Goal: Task Accomplishment & Management: Use online tool/utility

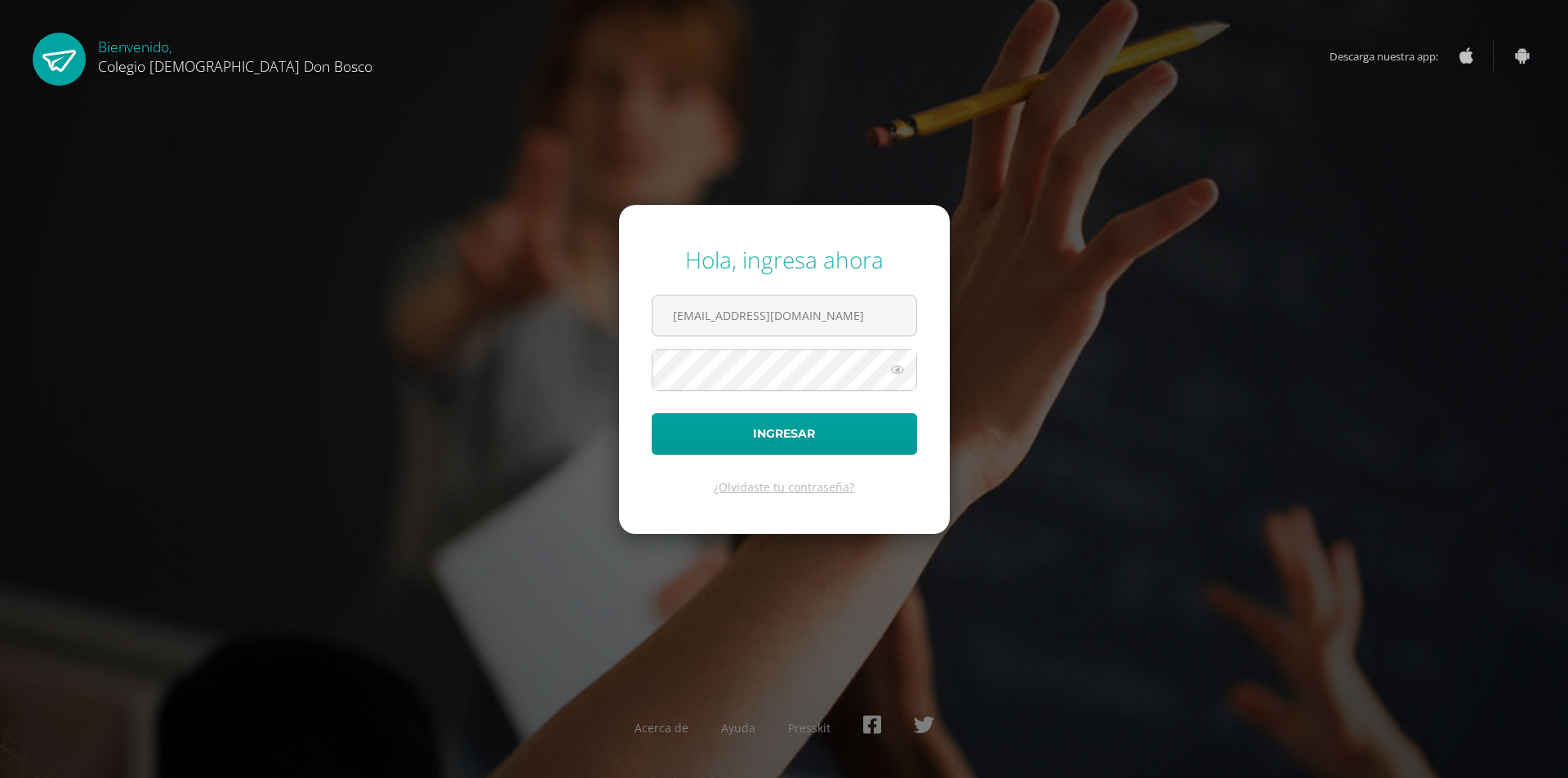
type input "s_amaya@donbosco.edu.gt"
click at [787, 435] on button "Ingresar" at bounding box center [784, 434] width 265 height 41
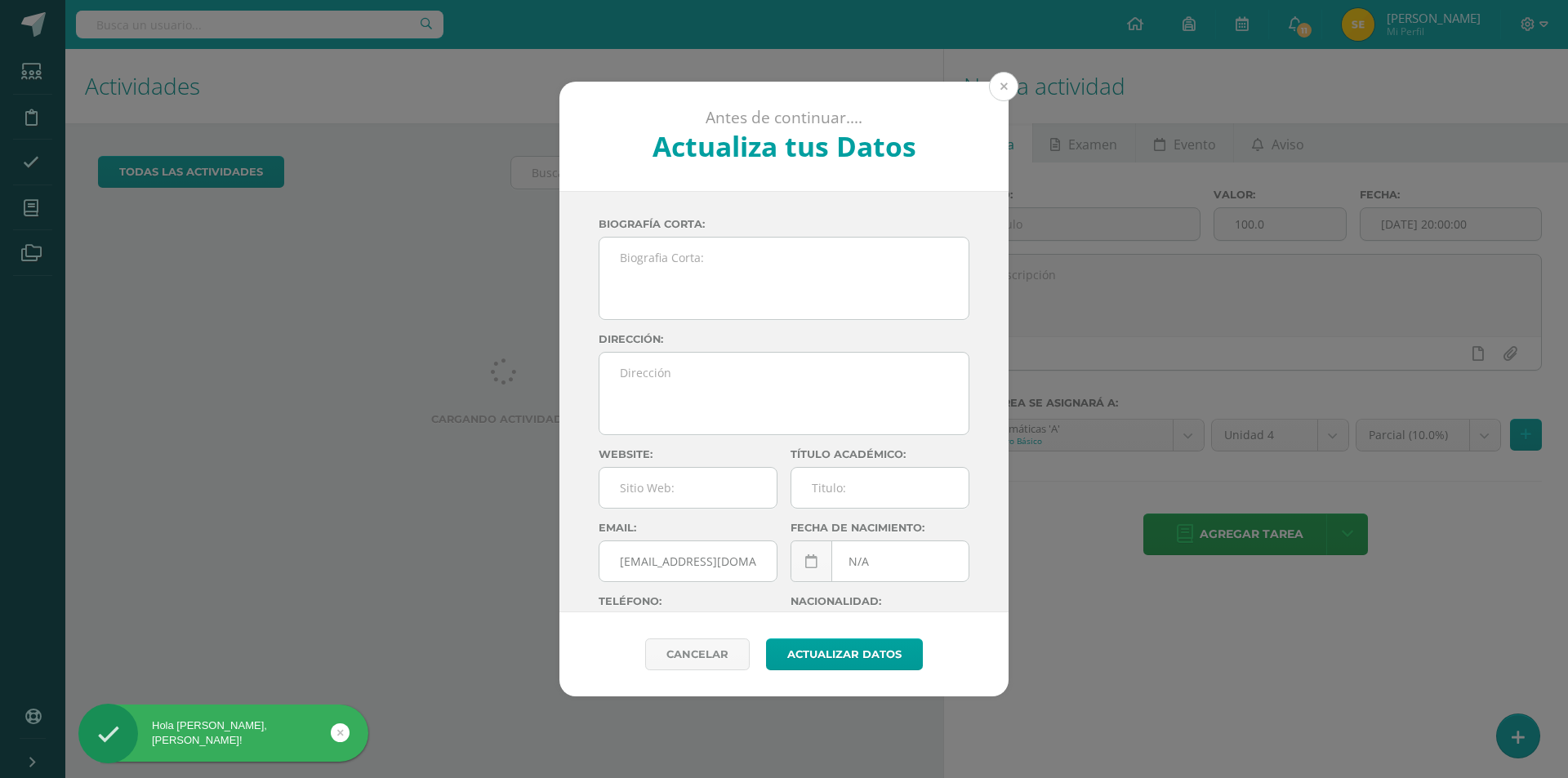
click at [1003, 88] on button at bounding box center [1004, 87] width 29 height 29
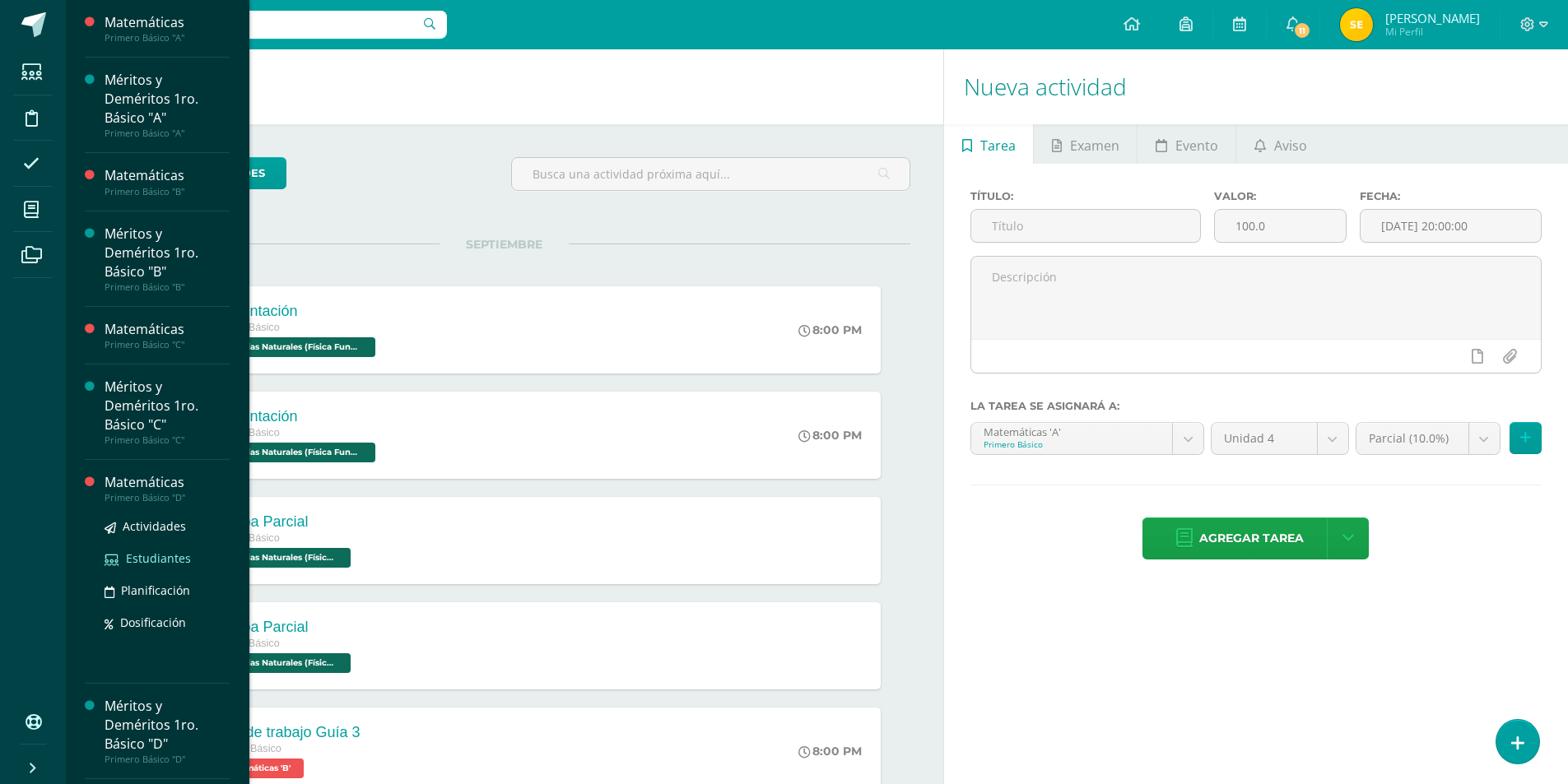
click at [141, 557] on span "Estudiantes" at bounding box center [158, 558] width 65 height 16
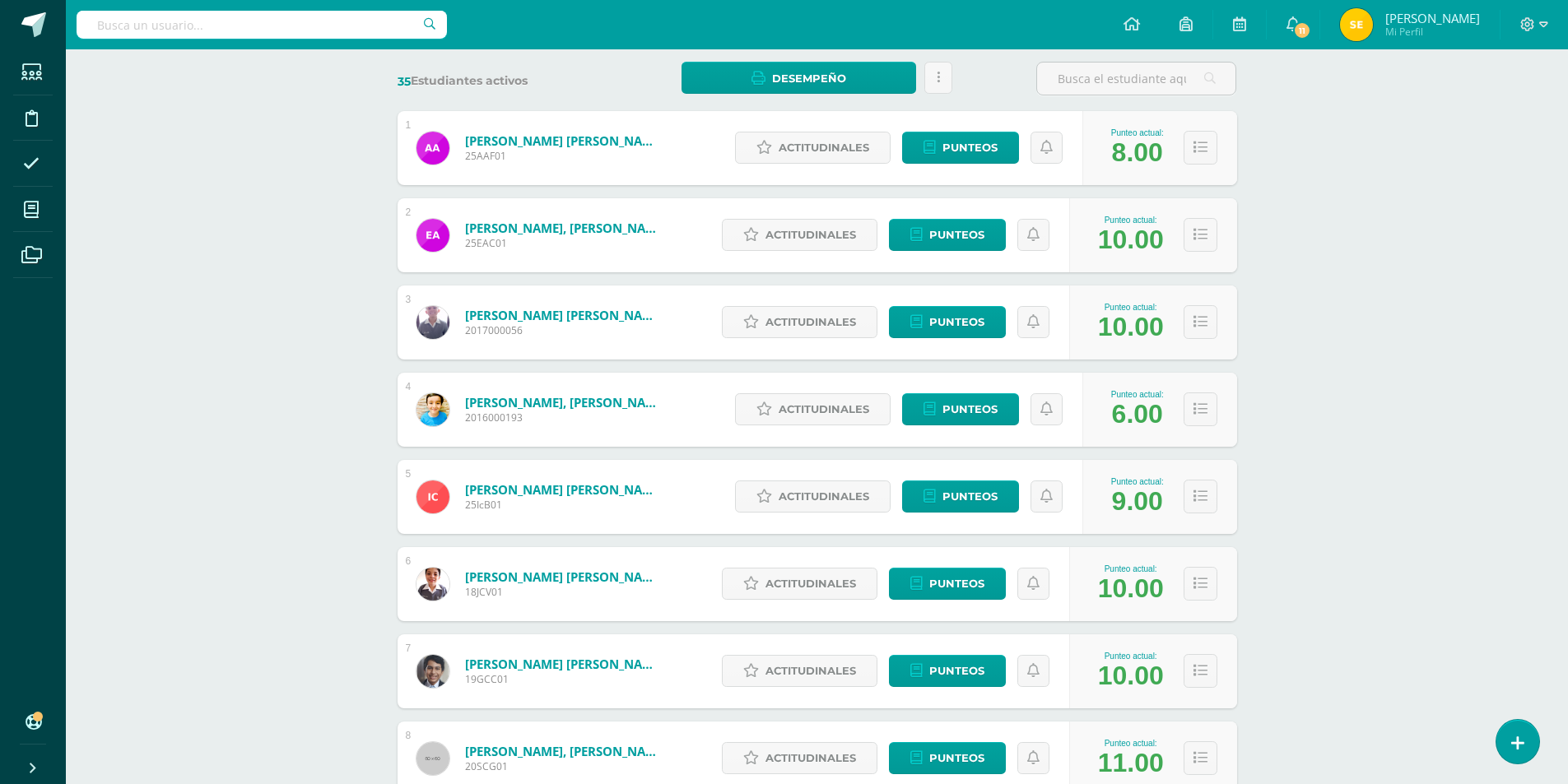
scroll to position [329, 0]
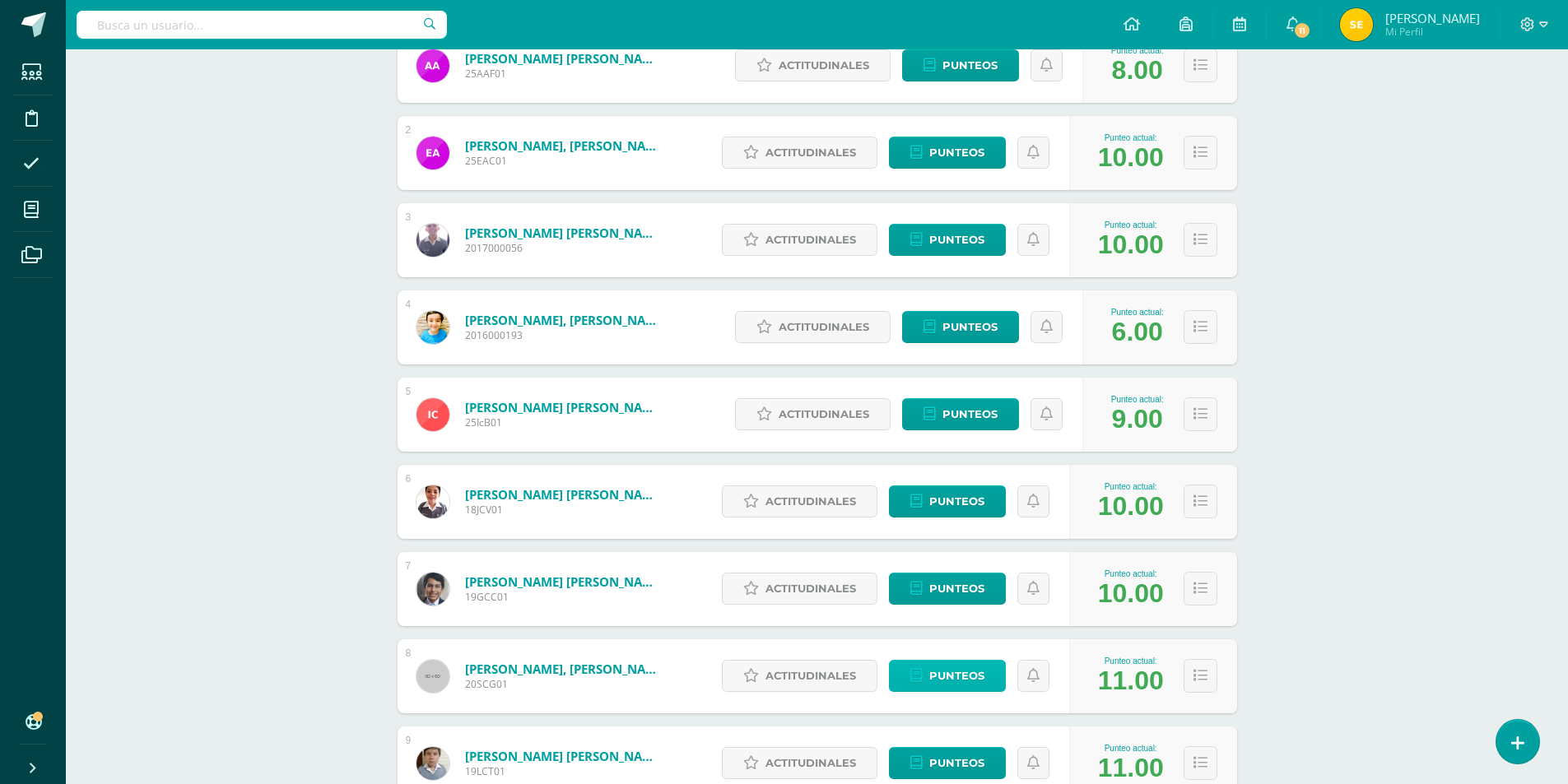
click at [971, 676] on span "Punteos" at bounding box center [957, 675] width 55 height 30
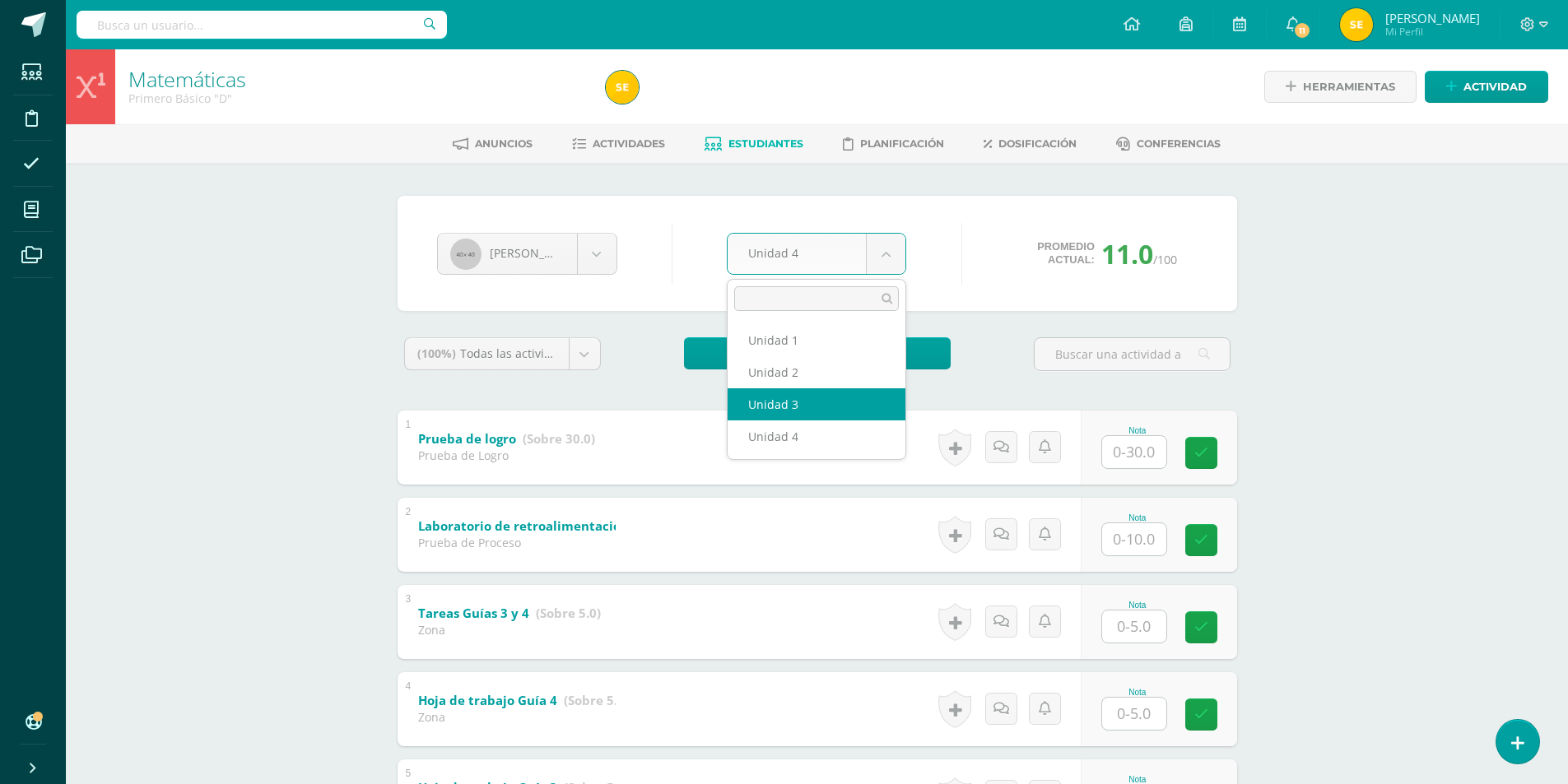
select select "Unidad 3"
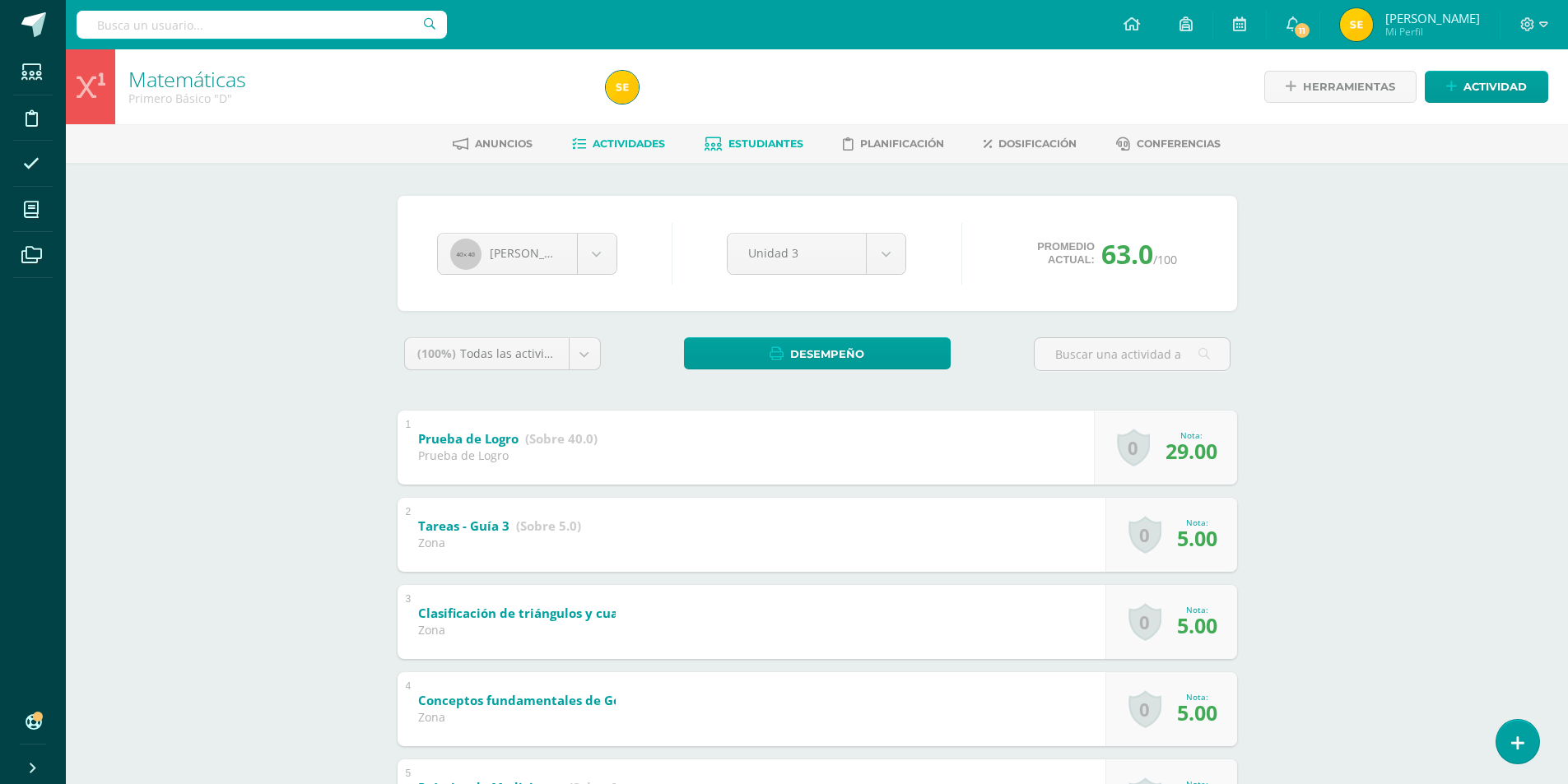
click at [626, 151] on link "Actividades" at bounding box center [618, 144] width 93 height 26
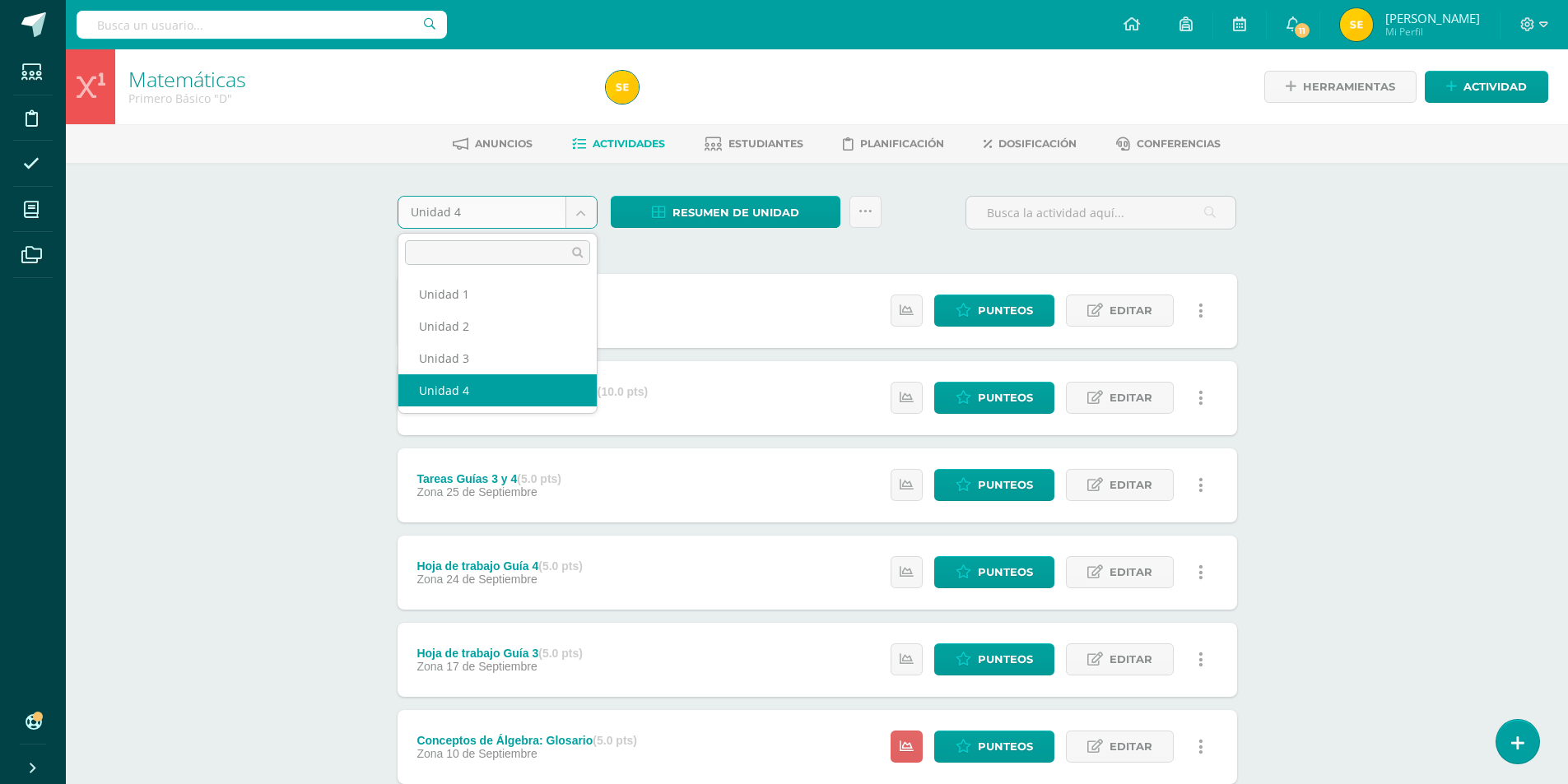
click at [585, 215] on body "Estudiantes Disciplina Asistencia Mis cursos Archivos Soporte Centro de ayuda Ú…" at bounding box center [784, 618] width 1568 height 1237
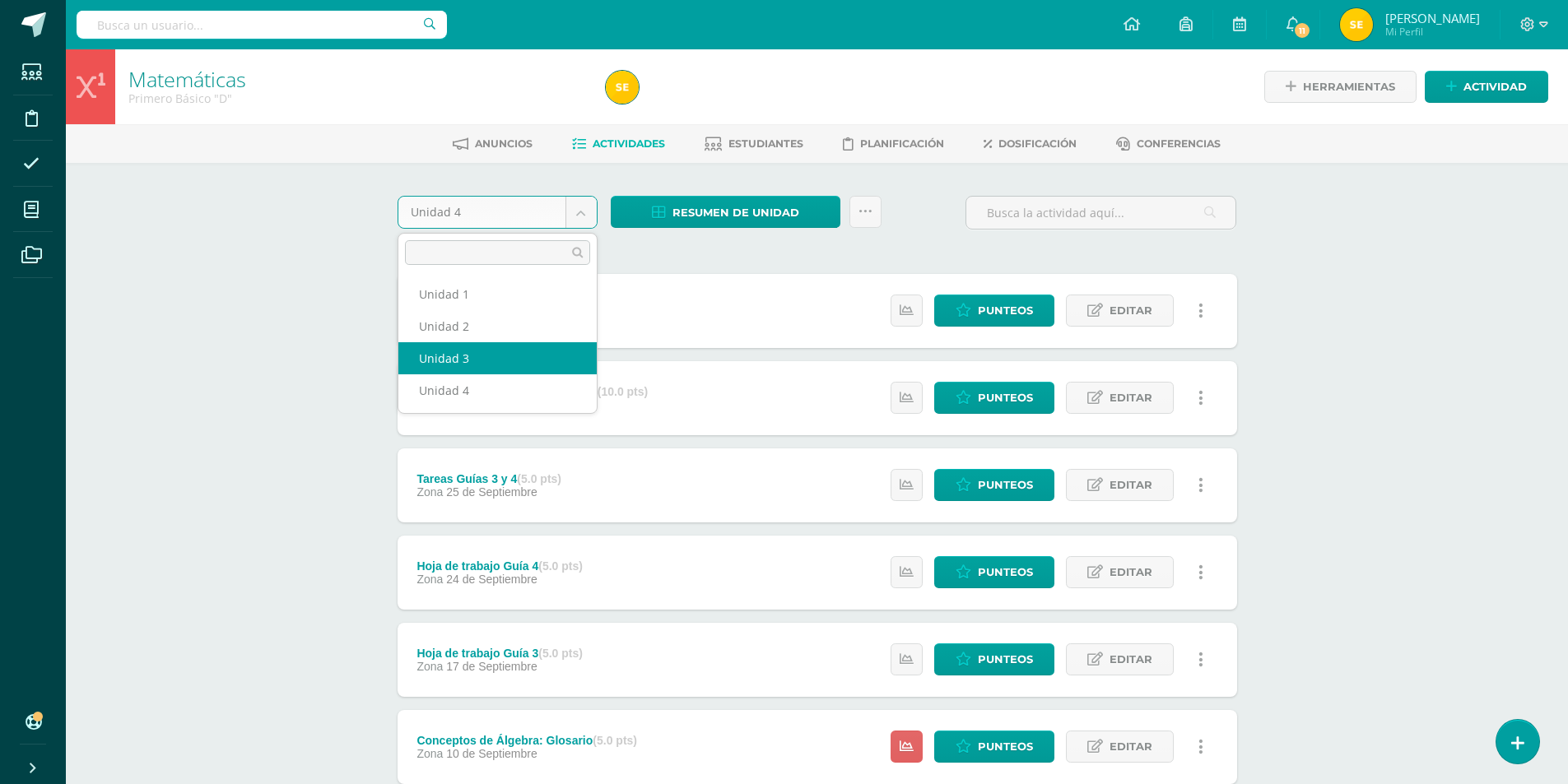
select select "Unidad 3"
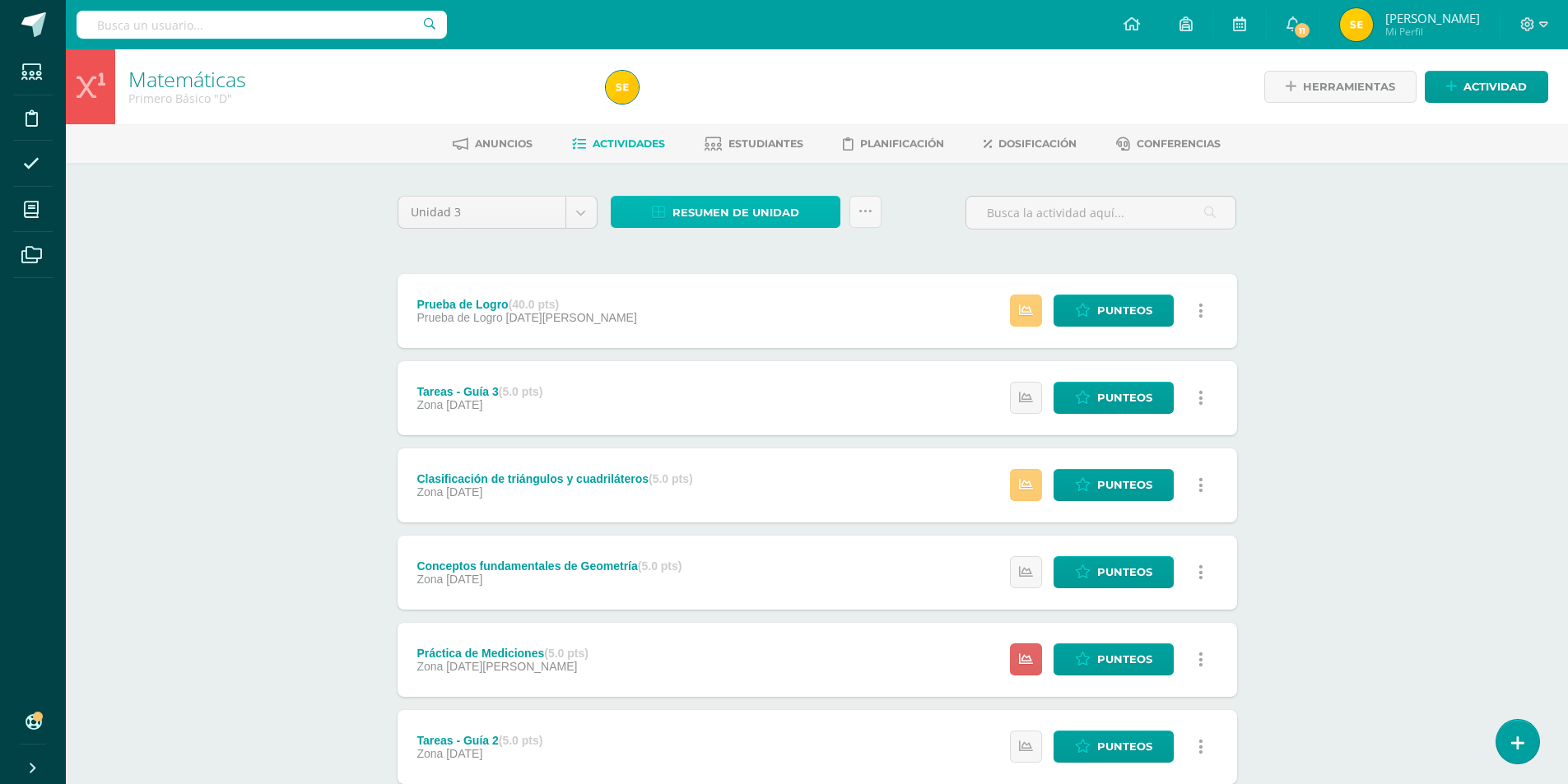
click at [762, 214] on span "Resumen de unidad" at bounding box center [736, 212] width 126 height 30
click at [739, 102] on link "Descargar como HTML" at bounding box center [726, 105] width 175 height 25
click at [1533, 24] on icon at bounding box center [1527, 24] width 15 height 15
click at [1487, 108] on span "Cerrar sesión" at bounding box center [1493, 112] width 74 height 16
